Goal: Complete Application Form: Complete application form

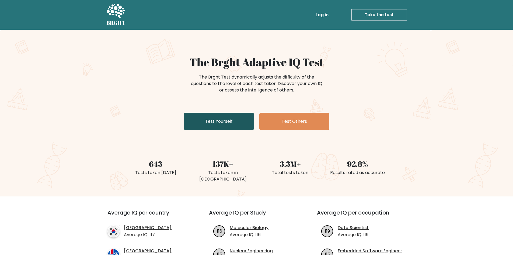
click at [223, 123] on link "Test Yourself" at bounding box center [219, 121] width 70 height 17
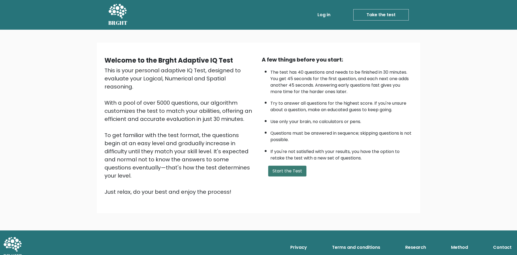
click at [295, 165] on button "Start the Test" at bounding box center [287, 170] width 38 height 11
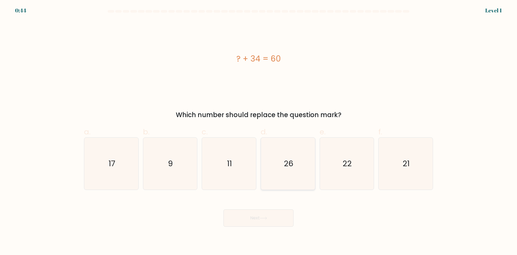
click at [269, 161] on icon "26" at bounding box center [288, 163] width 52 height 52
click at [259, 131] on input "d. 26" at bounding box center [259, 129] width 0 height 4
radio input "true"
click at [269, 161] on icon "26" at bounding box center [287, 163] width 51 height 51
click at [259, 131] on input "d. 26" at bounding box center [259, 129] width 0 height 4
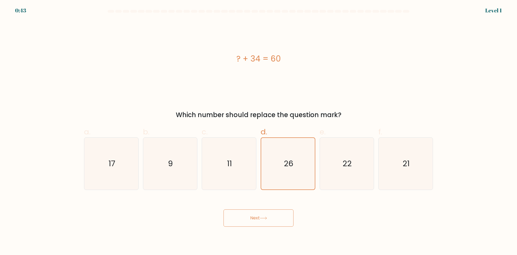
click at [266, 227] on body "0:43 Level 1 a." at bounding box center [258, 127] width 517 height 255
click at [99, 140] on icon "17" at bounding box center [111, 163] width 52 height 52
click at [259, 131] on input "a. 17" at bounding box center [259, 129] width 0 height 4
radio input "true"
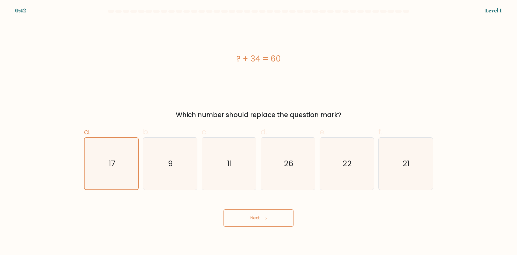
click at [180, 180] on icon "9" at bounding box center [170, 163] width 52 height 52
click at [259, 131] on input "b. 9" at bounding box center [259, 129] width 0 height 4
radio input "true"
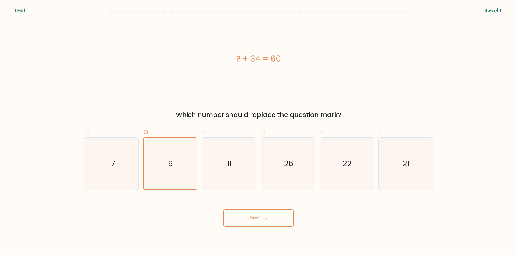
click at [258, 212] on button "Next" at bounding box center [259, 217] width 70 height 17
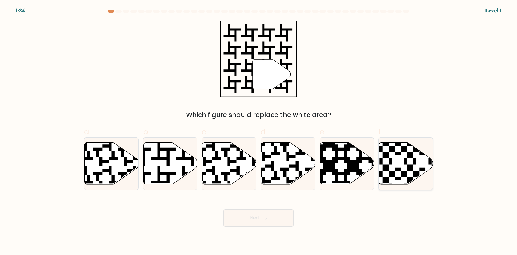
click at [407, 184] on div at bounding box center [405, 163] width 55 height 53
click at [259, 131] on input "f." at bounding box center [259, 129] width 0 height 4
radio input "true"
click at [255, 226] on body "1:25 Level 1" at bounding box center [258, 127] width 517 height 255
click at [253, 221] on button "Next" at bounding box center [259, 217] width 70 height 17
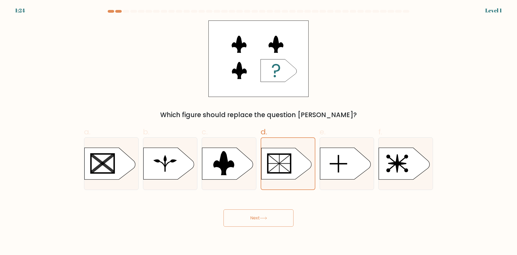
click at [274, 216] on button "Next" at bounding box center [259, 217] width 70 height 17
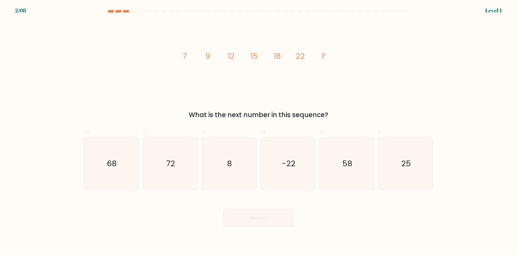
click at [215, 170] on icon "8" at bounding box center [229, 163] width 52 height 52
click at [259, 131] on input "c. 8" at bounding box center [259, 129] width 0 height 4
radio input "true"
click at [260, 218] on button "Next" at bounding box center [259, 217] width 70 height 17
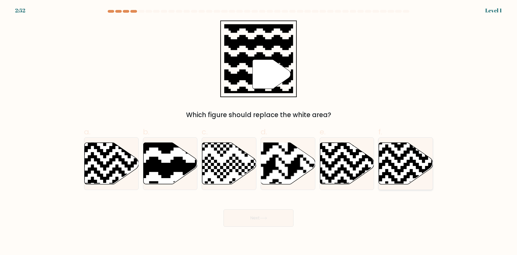
click at [388, 164] on icon at bounding box center [406, 162] width 54 height 41
click at [259, 131] on input "f." at bounding box center [259, 129] width 0 height 4
radio input "true"
click at [292, 212] on button "Next" at bounding box center [259, 217] width 70 height 17
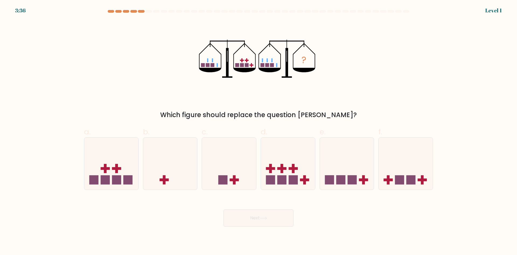
click at [276, 216] on button "Next" at bounding box center [259, 217] width 70 height 17
click at [93, 146] on icon at bounding box center [111, 163] width 54 height 45
click at [259, 131] on input "a." at bounding box center [259, 129] width 0 height 4
radio input "true"
click at [275, 218] on button "Next" at bounding box center [259, 217] width 70 height 17
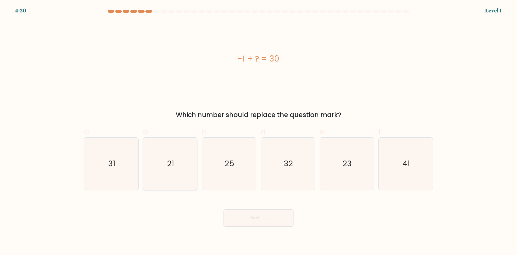
click at [190, 170] on icon "21" at bounding box center [170, 163] width 52 height 52
click at [259, 131] on input "b. 21" at bounding box center [259, 129] width 0 height 4
radio input "true"
drag, startPoint x: 238, startPoint y: 207, endPoint x: 247, endPoint y: 215, distance: 12.4
click at [238, 207] on div "Next" at bounding box center [258, 211] width 355 height 30
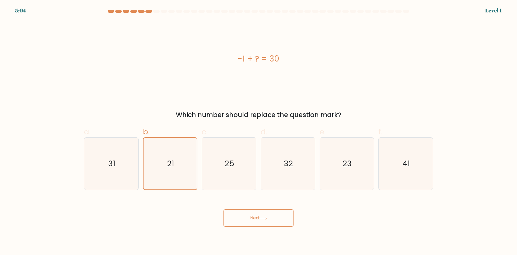
drag, startPoint x: 247, startPoint y: 215, endPoint x: 265, endPoint y: 216, distance: 17.8
click at [247, 215] on button "Next" at bounding box center [259, 217] width 70 height 17
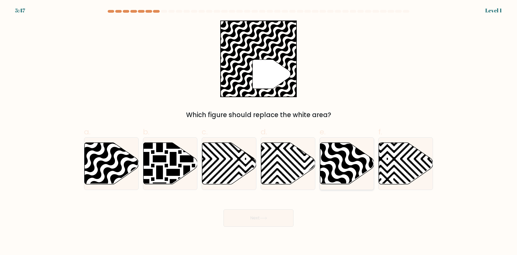
click at [331, 170] on icon at bounding box center [363, 185] width 109 height 109
click at [259, 131] on input "e." at bounding box center [259, 129] width 0 height 4
radio input "true"
click at [236, 219] on button "Next" at bounding box center [259, 217] width 70 height 17
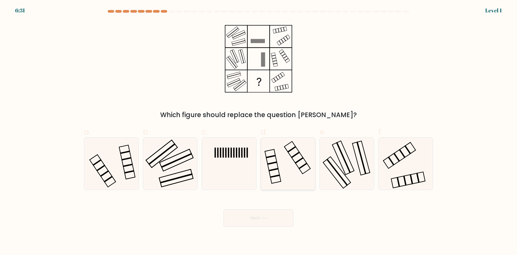
click at [277, 173] on icon at bounding box center [288, 163] width 52 height 52
click at [259, 131] on input "d." at bounding box center [259, 129] width 0 height 4
radio input "true"
click at [271, 220] on button "Next" at bounding box center [259, 217] width 70 height 17
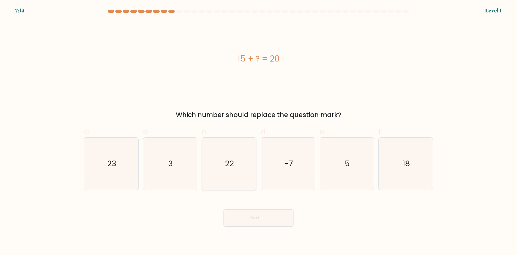
click at [246, 184] on icon "22" at bounding box center [229, 163] width 52 height 52
click at [259, 131] on input "c. 22" at bounding box center [259, 129] width 0 height 4
radio input "true"
click at [253, 216] on button "Next" at bounding box center [259, 217] width 70 height 17
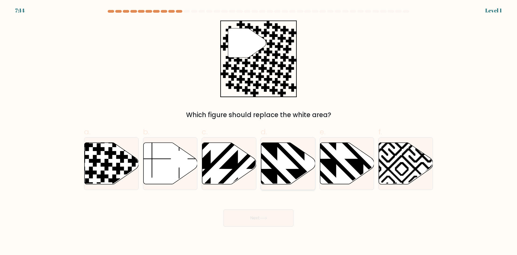
click at [306, 169] on icon at bounding box center [288, 162] width 54 height 41
click at [259, 131] on input "d." at bounding box center [259, 129] width 0 height 4
radio input "true"
click at [267, 229] on body "7:58 Level 1" at bounding box center [258, 127] width 517 height 255
click at [264, 217] on icon at bounding box center [263, 217] width 7 height 3
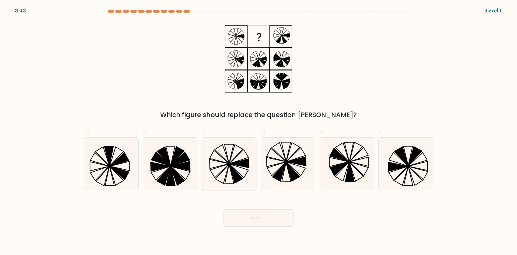
click at [247, 167] on icon at bounding box center [229, 163] width 52 height 52
click at [259, 131] on input "c." at bounding box center [259, 129] width 0 height 4
radio input "true"
click at [247, 222] on button "Next" at bounding box center [259, 217] width 70 height 17
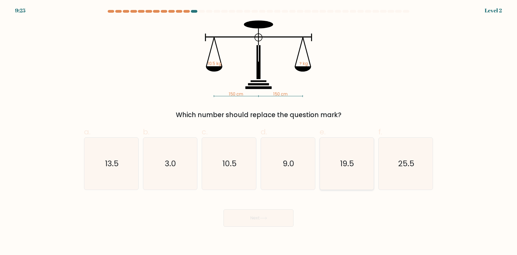
click at [360, 162] on icon "19.5" at bounding box center [347, 163] width 52 height 52
click at [259, 131] on input "e. 19.5" at bounding box center [259, 129] width 0 height 4
radio input "true"
click at [259, 217] on button "Next" at bounding box center [259, 217] width 70 height 17
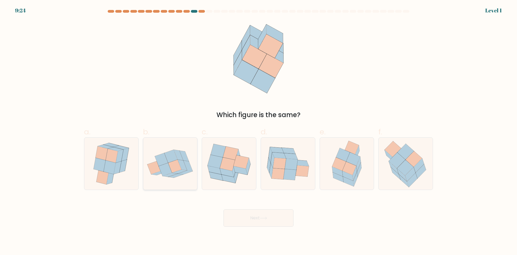
click at [184, 175] on icon at bounding box center [170, 163] width 54 height 41
click at [259, 131] on input "b." at bounding box center [259, 129] width 0 height 4
radio input "true"
drag, startPoint x: 249, startPoint y: 215, endPoint x: 270, endPoint y: 221, distance: 21.6
click at [251, 217] on button "Next" at bounding box center [259, 217] width 70 height 17
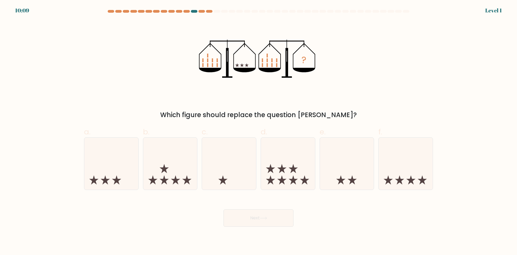
click at [440, 177] on form at bounding box center [258, 118] width 517 height 216
drag, startPoint x: 420, startPoint y: 175, endPoint x: 309, endPoint y: 205, distance: 114.4
click at [419, 175] on icon at bounding box center [406, 163] width 54 height 45
click at [259, 131] on input "f." at bounding box center [259, 129] width 0 height 4
radio input "true"
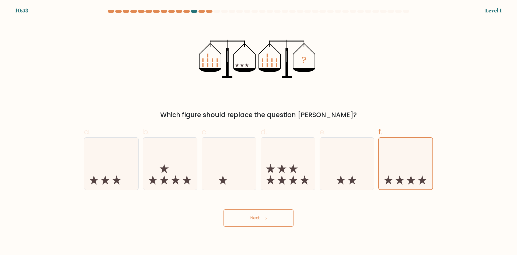
click at [238, 206] on div "Next" at bounding box center [258, 211] width 355 height 30
drag, startPoint x: 238, startPoint y: 214, endPoint x: 232, endPoint y: 218, distance: 7.7
click at [238, 215] on button "Next" at bounding box center [259, 217] width 70 height 17
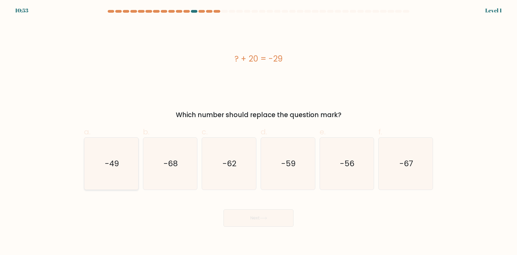
click at [134, 173] on icon "-49" at bounding box center [111, 163] width 52 height 52
click at [259, 131] on input "a. -49" at bounding box center [259, 129] width 0 height 4
radio input "true"
click at [267, 215] on button "Next" at bounding box center [259, 217] width 70 height 17
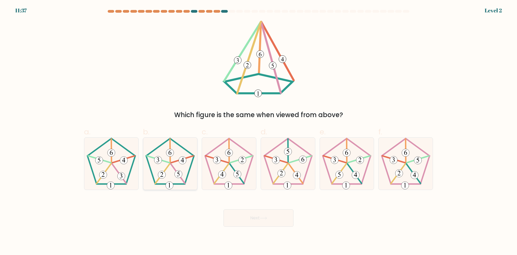
click at [179, 162] on icon at bounding box center [170, 163] width 52 height 52
click at [259, 131] on input "b." at bounding box center [259, 129] width 0 height 4
radio input "true"
click at [256, 226] on body "12:21 Level 2" at bounding box center [258, 127] width 517 height 255
click at [257, 222] on button "Next" at bounding box center [259, 217] width 70 height 17
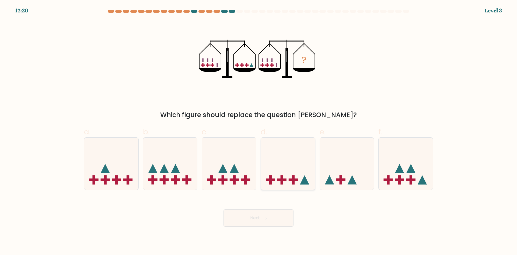
click at [290, 171] on icon at bounding box center [288, 163] width 54 height 45
click at [259, 131] on input "d." at bounding box center [259, 129] width 0 height 4
radio input "true"
click at [264, 215] on button "Next" at bounding box center [259, 217] width 70 height 17
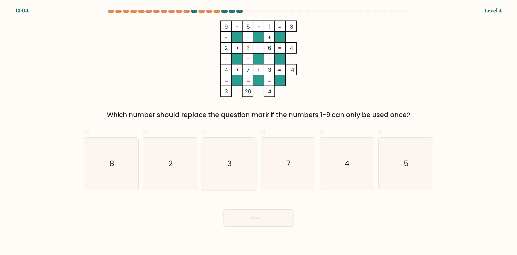
click at [221, 172] on icon "3" at bounding box center [229, 163] width 52 height 52
click at [259, 131] on input "c. 3" at bounding box center [259, 129] width 0 height 4
radio input "true"
drag, startPoint x: 83, startPoint y: 169, endPoint x: 90, endPoint y: 170, distance: 6.8
click at [83, 169] on div "a. 8" at bounding box center [111, 158] width 59 height 64
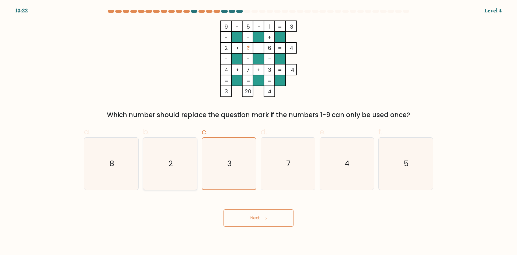
drag, startPoint x: 126, startPoint y: 173, endPoint x: 151, endPoint y: 182, distance: 26.3
click at [126, 173] on icon "8" at bounding box center [111, 163] width 52 height 52
click at [259, 131] on input "a. 8" at bounding box center [259, 129] width 0 height 4
radio input "true"
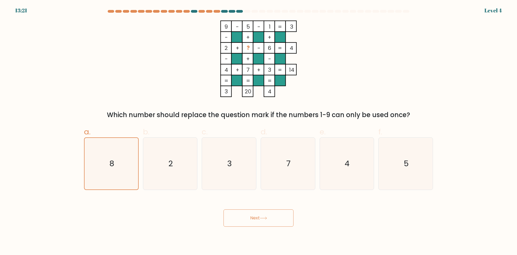
click at [260, 225] on button "Next" at bounding box center [259, 217] width 70 height 17
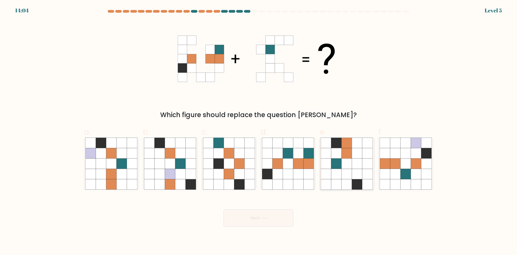
drag, startPoint x: 330, startPoint y: 159, endPoint x: 330, endPoint y: 166, distance: 7.8
click at [331, 159] on icon at bounding box center [326, 163] width 10 height 10
click at [259, 131] on input "e." at bounding box center [259, 129] width 0 height 4
radio input "true"
click at [286, 173] on icon at bounding box center [288, 174] width 10 height 10
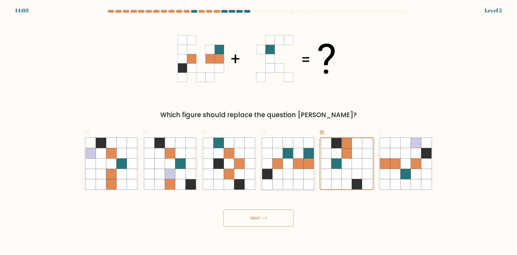
click at [259, 131] on input "d." at bounding box center [259, 129] width 0 height 4
radio input "true"
click at [232, 213] on button "Next" at bounding box center [259, 217] width 70 height 17
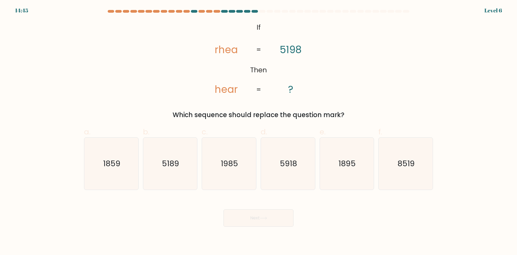
click at [256, 222] on button "Next" at bounding box center [259, 217] width 70 height 17
click at [117, 163] on text "1859" at bounding box center [111, 163] width 17 height 11
click at [259, 131] on input "a. 1859" at bounding box center [259, 129] width 0 height 4
radio input "true"
click at [244, 170] on icon "1985" at bounding box center [229, 163] width 52 height 52
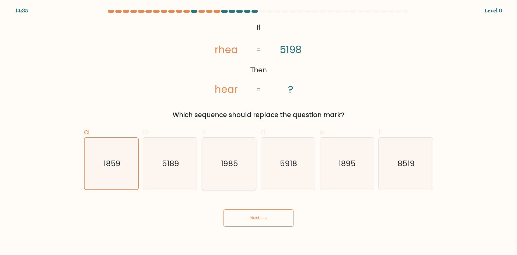
click at [259, 131] on input "c. 1985" at bounding box center [259, 129] width 0 height 4
radio input "true"
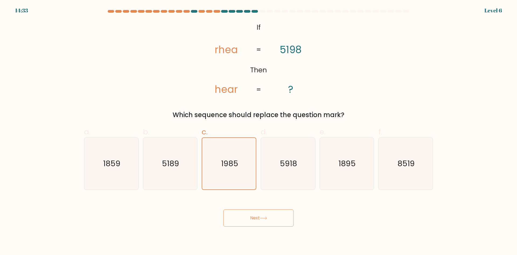
click at [267, 221] on button "Next" at bounding box center [259, 217] width 70 height 17
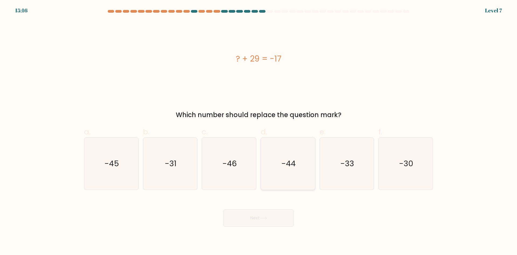
click at [294, 178] on icon "-44" at bounding box center [288, 163] width 52 height 52
click at [259, 131] on input "d. -44" at bounding box center [259, 129] width 0 height 4
radio input "true"
click at [259, 222] on button "Next" at bounding box center [259, 217] width 70 height 17
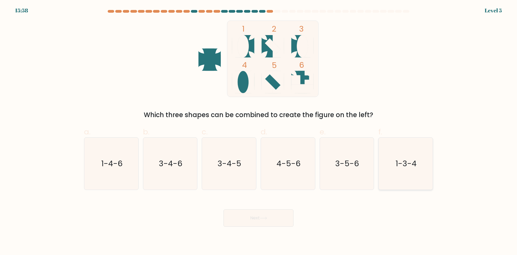
click at [408, 156] on icon "1-3-4" at bounding box center [406, 163] width 52 height 52
click at [259, 131] on input "f. 1-3-4" at bounding box center [259, 129] width 0 height 4
radio input "true"
click at [256, 207] on div "Next" at bounding box center [258, 211] width 355 height 30
click at [256, 219] on button "Next" at bounding box center [259, 217] width 70 height 17
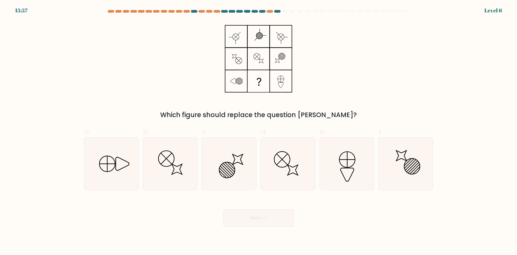
drag, startPoint x: 334, startPoint y: 167, endPoint x: 299, endPoint y: 190, distance: 42.5
click at [336, 165] on icon at bounding box center [347, 163] width 52 height 52
click at [259, 131] on input "e." at bounding box center [259, 129] width 0 height 4
radio input "true"
click at [251, 214] on button "Next" at bounding box center [259, 217] width 70 height 17
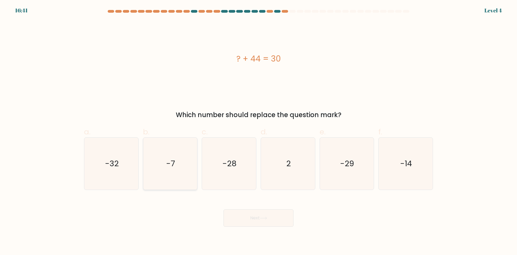
drag, startPoint x: 189, startPoint y: 164, endPoint x: 195, endPoint y: 167, distance: 6.1
click at [190, 165] on icon "-7" at bounding box center [170, 163] width 52 height 52
click at [259, 131] on input "b. -7" at bounding box center [259, 129] width 0 height 4
radio input "true"
click at [271, 216] on button "Next" at bounding box center [259, 217] width 70 height 17
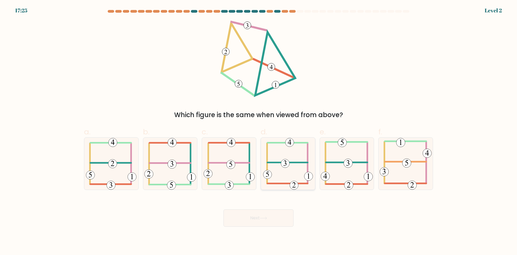
click at [271, 173] on 593 at bounding box center [267, 174] width 9 height 9
click at [259, 131] on input "d." at bounding box center [259, 129] width 0 height 4
radio input "true"
click at [278, 219] on button "Next" at bounding box center [259, 217] width 70 height 17
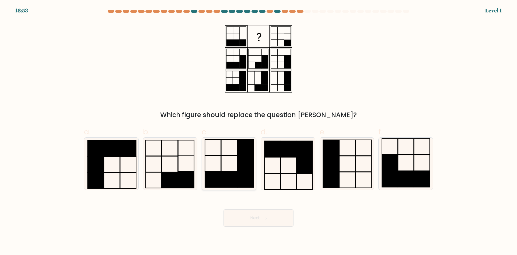
click at [232, 179] on rect at bounding box center [229, 179] width 16 height 16
click at [259, 131] on input "c." at bounding box center [259, 129] width 0 height 4
radio input "true"
click at [267, 226] on button "Next" at bounding box center [259, 217] width 70 height 17
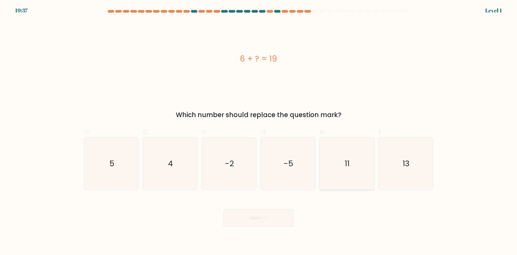
click at [358, 180] on icon "11" at bounding box center [347, 163] width 52 height 52
click at [259, 131] on input "e. 11" at bounding box center [259, 129] width 0 height 4
radio input "true"
click at [235, 220] on button "Next" at bounding box center [259, 217] width 70 height 17
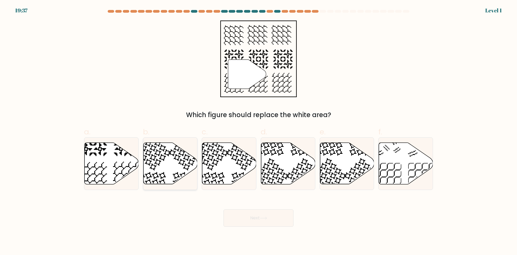
click at [156, 158] on icon at bounding box center [170, 162] width 54 height 41
click at [259, 131] on input "b." at bounding box center [259, 129] width 0 height 4
radio input "true"
click at [300, 235] on body "20:21 Level 1" at bounding box center [258, 127] width 517 height 255
click at [287, 217] on button "Next" at bounding box center [259, 217] width 70 height 17
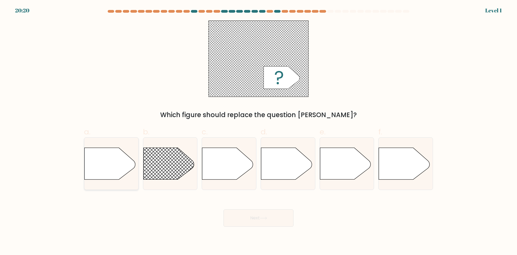
click at [120, 160] on icon at bounding box center [110, 164] width 51 height 32
click at [259, 131] on input "a." at bounding box center [259, 129] width 0 height 4
radio input "true"
click at [250, 229] on body "20:20 Level 1" at bounding box center [258, 127] width 517 height 255
click at [255, 218] on button "Next" at bounding box center [259, 217] width 70 height 17
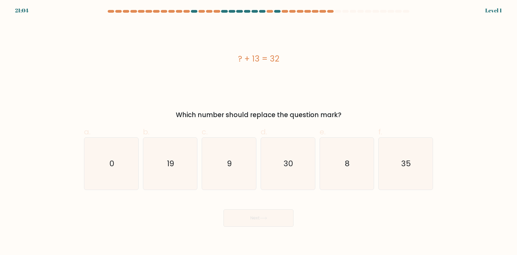
drag, startPoint x: 209, startPoint y: 186, endPoint x: 237, endPoint y: 198, distance: 30.8
click at [209, 186] on icon "9" at bounding box center [229, 163] width 52 height 52
click at [259, 131] on input "c. 9" at bounding box center [259, 129] width 0 height 4
radio input "true"
drag, startPoint x: 281, startPoint y: 211, endPoint x: 281, endPoint y: 214, distance: 3.2
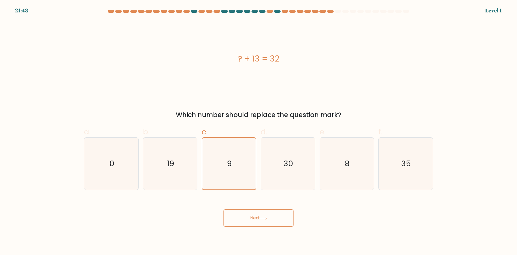
click at [281, 212] on button "Next" at bounding box center [259, 217] width 70 height 17
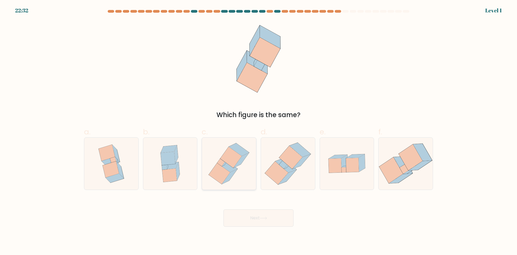
click at [208, 178] on icon at bounding box center [228, 163] width 47 height 52
click at [259, 131] on input "c." at bounding box center [259, 129] width 0 height 4
radio input "true"
click at [255, 227] on body "22:32 Level 1" at bounding box center [258, 127] width 517 height 255
click at [257, 221] on button "Next" at bounding box center [259, 217] width 70 height 17
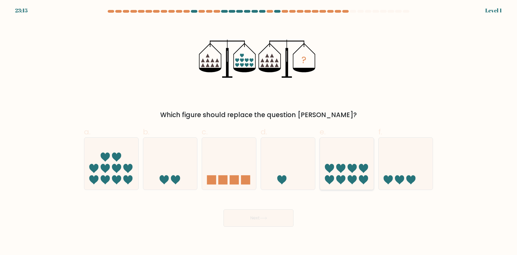
click at [325, 156] on icon at bounding box center [347, 163] width 54 height 45
click at [259, 131] on input "e." at bounding box center [259, 129] width 0 height 4
radio input "true"
click at [283, 216] on button "Next" at bounding box center [259, 217] width 70 height 17
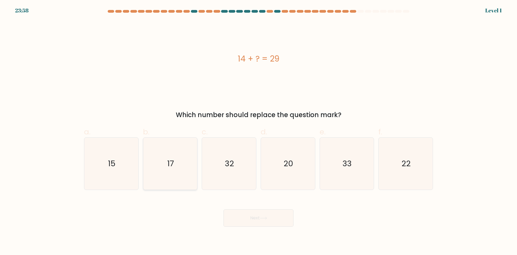
click at [155, 161] on icon "17" at bounding box center [170, 163] width 52 height 52
click at [259, 131] on input "b. 17" at bounding box center [259, 129] width 0 height 4
radio input "true"
click at [273, 219] on button "Next" at bounding box center [259, 217] width 70 height 17
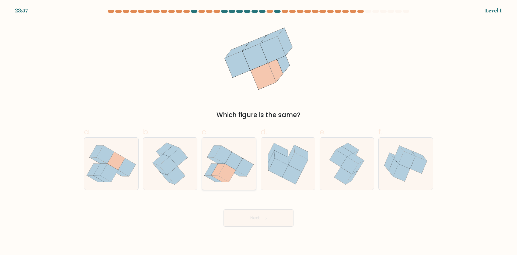
click at [240, 180] on icon at bounding box center [229, 164] width 54 height 48
click at [259, 131] on input "c." at bounding box center [259, 129] width 0 height 4
radio input "true"
click at [257, 213] on button "Next" at bounding box center [259, 217] width 70 height 17
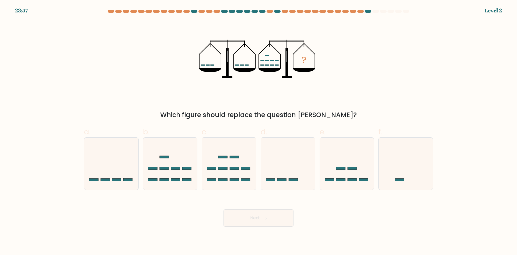
drag, startPoint x: 290, startPoint y: 171, endPoint x: 291, endPoint y: 201, distance: 30.2
click at [290, 174] on icon at bounding box center [288, 163] width 54 height 45
click at [259, 131] on input "d." at bounding box center [259, 129] width 0 height 4
radio input "true"
click at [290, 231] on body "25:26 Level 2" at bounding box center [258, 127] width 517 height 255
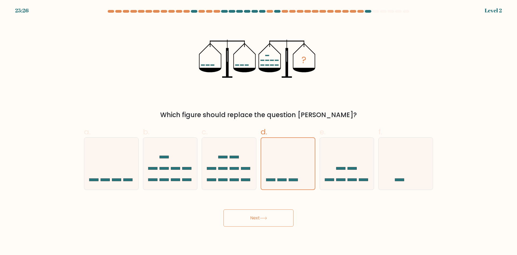
click at [274, 219] on button "Next" at bounding box center [259, 217] width 70 height 17
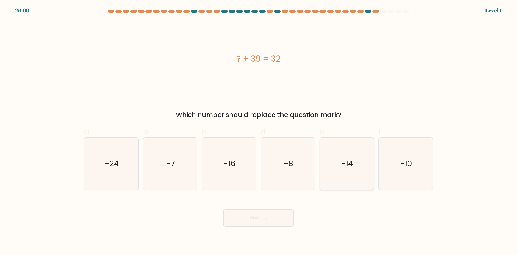
click at [326, 189] on icon "-14" at bounding box center [347, 163] width 52 height 52
click at [259, 131] on input "e. -14" at bounding box center [259, 129] width 0 height 4
radio input "true"
click at [265, 205] on div "Next" at bounding box center [258, 211] width 355 height 30
click at [264, 215] on button "Next" at bounding box center [259, 217] width 70 height 17
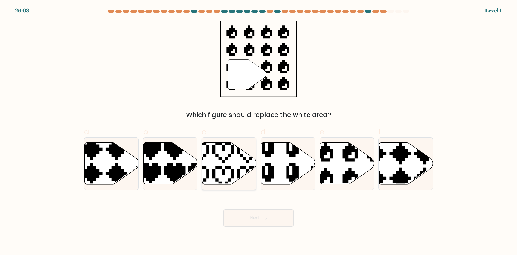
click at [215, 163] on icon at bounding box center [229, 162] width 54 height 41
click at [259, 131] on input "c." at bounding box center [259, 129] width 0 height 4
radio input "true"
click at [263, 218] on icon at bounding box center [263, 218] width 6 height 2
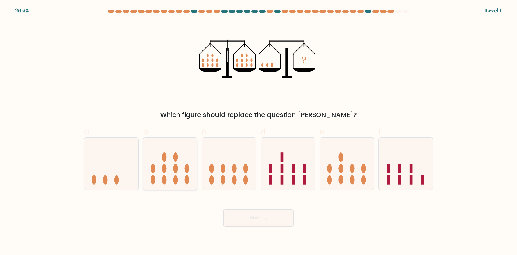
click at [178, 172] on icon at bounding box center [170, 163] width 54 height 45
click at [259, 131] on input "b." at bounding box center [259, 129] width 0 height 4
radio input "true"
click at [272, 216] on button "Next" at bounding box center [259, 217] width 70 height 17
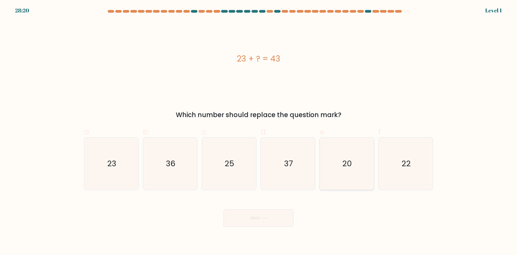
click at [324, 172] on icon "20" at bounding box center [347, 163] width 52 height 52
click at [259, 131] on input "e. 20" at bounding box center [259, 129] width 0 height 4
radio input "true"
click at [266, 217] on icon at bounding box center [263, 217] width 7 height 3
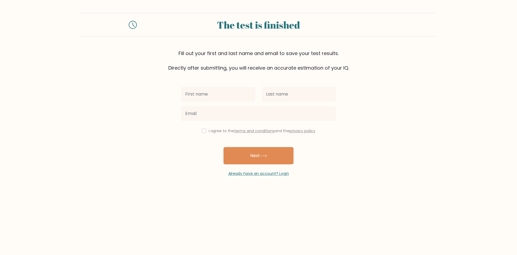
click at [228, 93] on input "text" at bounding box center [218, 93] width 74 height 15
type input "hassan"
type input "MOHD"
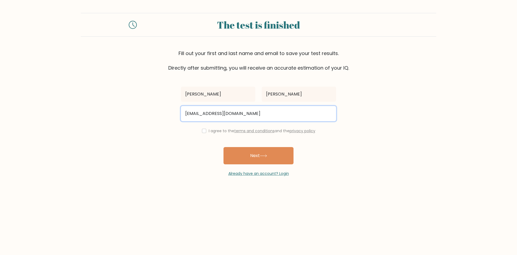
type input "SHUDOS@GMAIL.COM"
click at [224, 147] on button "Next" at bounding box center [259, 155] width 70 height 17
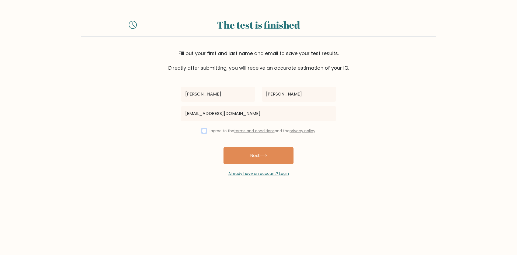
drag, startPoint x: 204, startPoint y: 130, endPoint x: 257, endPoint y: 166, distance: 64.7
click at [204, 130] on input "checkbox" at bounding box center [204, 130] width 4 height 4
checkbox input "true"
click at [254, 154] on button "Next" at bounding box center [259, 155] width 70 height 17
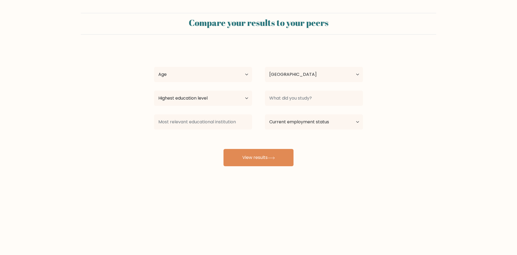
select select "US"
click at [208, 76] on select "Age Under 18 years old 18-24 years old 25-34 years old 35-44 years old 45-54 ye…" at bounding box center [203, 74] width 98 height 15
select select "18_24"
click at [154, 67] on select "Age Under 18 years old 18-24 years old 25-34 years old 35-44 years old 45-54 ye…" at bounding box center [203, 74] width 98 height 15
click at [337, 71] on select "Country Afghanistan Albania Algeria American Samoa Andorra Angola Anguilla Anta…" at bounding box center [314, 74] width 98 height 15
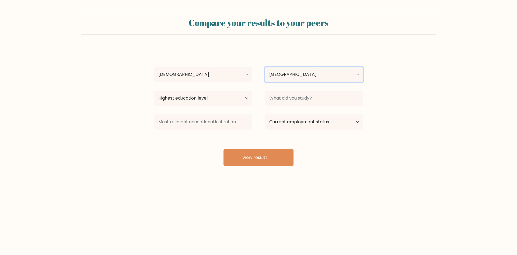
select select "TH"
click at [265, 67] on select "Country Afghanistan Albania Algeria American Samoa Andorra Angola Anguilla Anta…" at bounding box center [314, 74] width 98 height 15
drag, startPoint x: 153, startPoint y: 102, endPoint x: 184, endPoint y: 105, distance: 30.8
click at [154, 102] on div "Highest education level No schooling Primary Lower Secondary Upper Secondary Oc…" at bounding box center [203, 97] width 111 height 19
drag, startPoint x: 184, startPoint y: 105, endPoint x: 190, endPoint y: 105, distance: 5.9
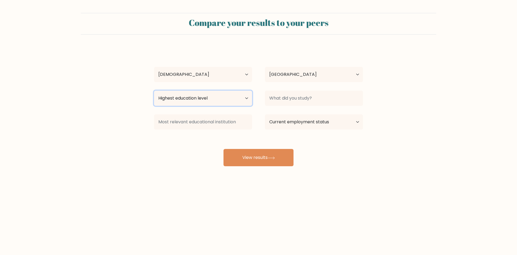
click at [184, 105] on select "Highest education level No schooling Primary Lower Secondary Upper Secondary Oc…" at bounding box center [203, 97] width 98 height 15
select select "no_schooling"
click at [154, 90] on select "Highest education level No schooling Primary Lower Secondary Upper Secondary Oc…" at bounding box center [203, 97] width 98 height 15
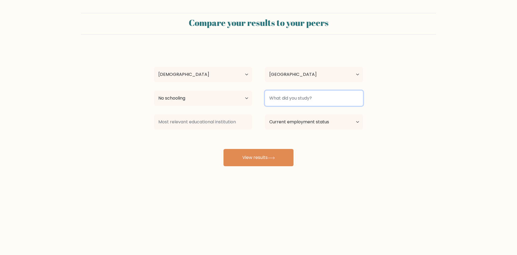
click at [335, 97] on input at bounding box center [314, 97] width 98 height 15
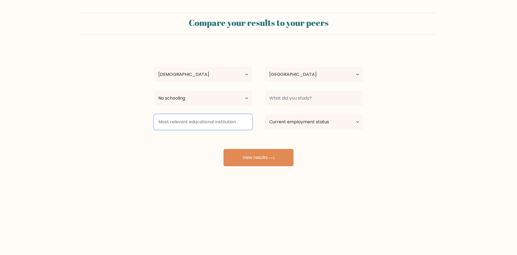
click at [208, 119] on input at bounding box center [203, 121] width 98 height 15
drag, startPoint x: 299, startPoint y: 123, endPoint x: 305, endPoint y: 124, distance: 5.7
click at [299, 123] on select "Current employment status Employed Student Retired Other / prefer not to answer" at bounding box center [314, 121] width 98 height 15
select select "employed"
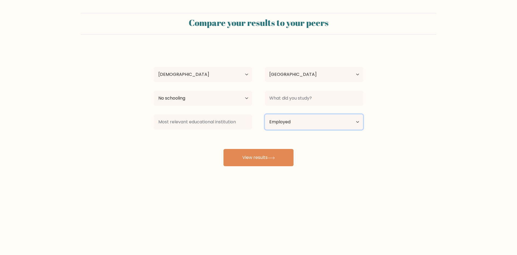
click at [265, 114] on select "Current employment status Employed Student Retired Other / prefer not to answer" at bounding box center [314, 121] width 98 height 15
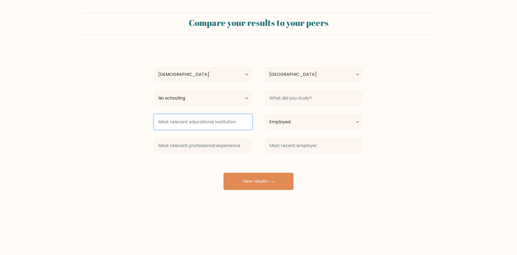
click at [224, 119] on input at bounding box center [203, 121] width 98 height 15
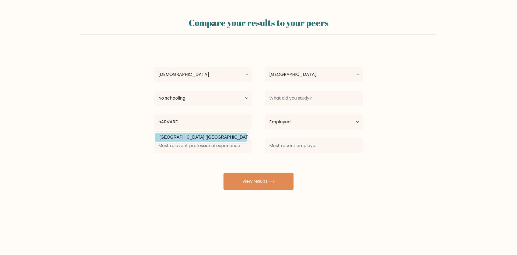
click at [217, 137] on option "Harvard University (United States)" at bounding box center [201, 137] width 92 height 9
type input "[GEOGRAPHIC_DATA]"
click at [264, 121] on div "Current employment status Employed Student Retired Other / prefer not to answer" at bounding box center [314, 121] width 111 height 19
click at [279, 121] on select "Current employment status Employed Student Retired Other / prefer not to answer" at bounding box center [314, 121] width 98 height 15
select select "student"
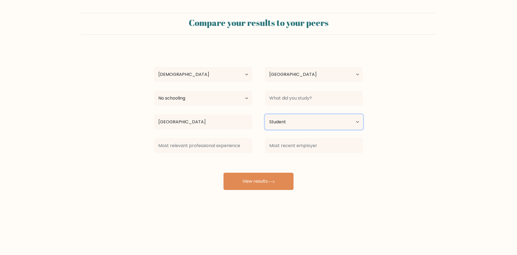
click at [265, 114] on select "Current employment status Employed Student Retired Other / prefer not to answer" at bounding box center [314, 121] width 98 height 15
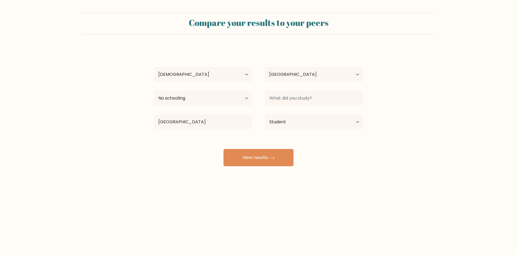
click at [265, 172] on div "Compare your results to your peers hassan MOHD Age Under 18 years old 18-24 yea…" at bounding box center [258, 102] width 517 height 204
click at [269, 155] on button "View results" at bounding box center [259, 157] width 70 height 17
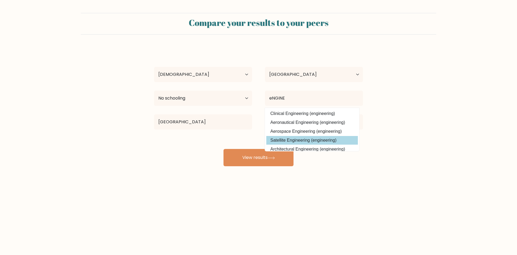
click at [307, 139] on option "Satellite Engineering (engineering)" at bounding box center [312, 140] width 92 height 9
type input "Satellite Engineering"
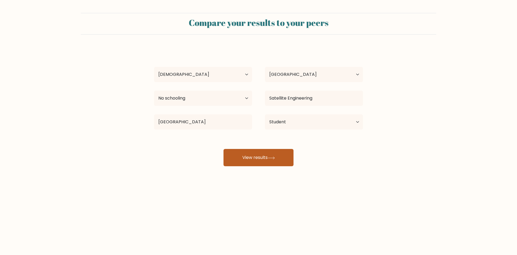
click at [270, 158] on icon at bounding box center [271, 157] width 7 height 3
